Goal: Task Accomplishment & Management: Use online tool/utility

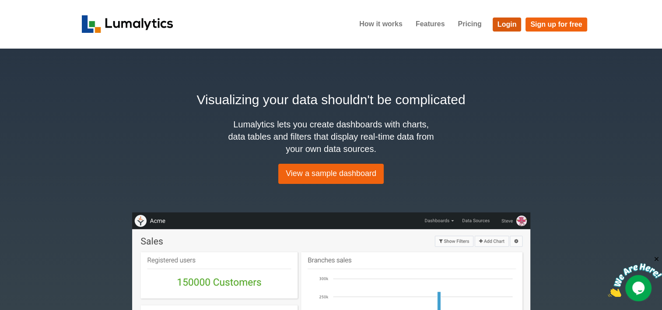
click at [501, 30] on link "Login" at bounding box center [507, 25] width 29 height 14
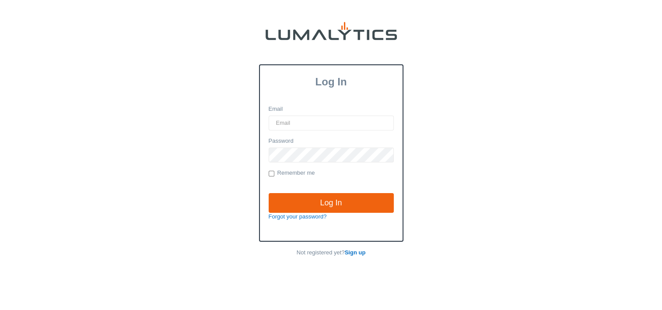
click at [332, 124] on input "Email" at bounding box center [331, 123] width 125 height 15
type input "twheeler@valleytruckparts.com"
click at [269, 193] on input "Log In" at bounding box center [331, 203] width 125 height 20
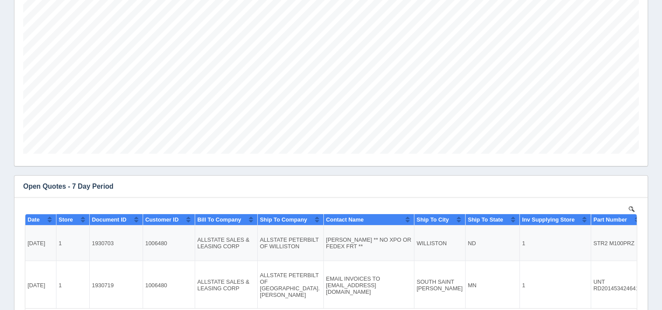
scroll to position [263, 0]
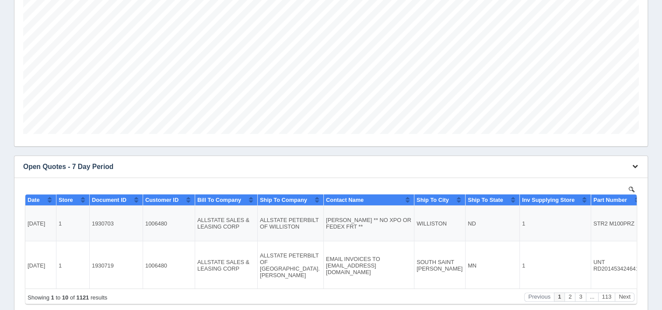
click at [637, 166] on icon "button" at bounding box center [635, 166] width 6 height 6
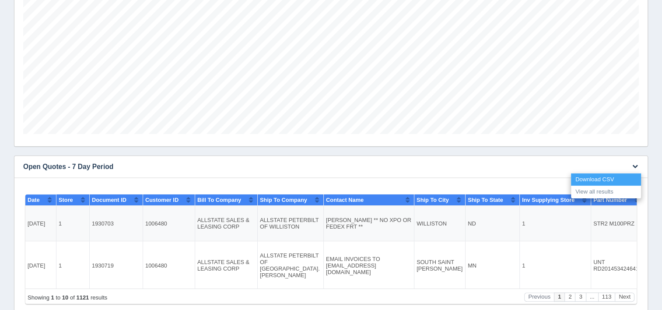
click at [595, 176] on link "Download CSV" at bounding box center [606, 179] width 70 height 13
